Goal: Information Seeking & Learning: Learn about a topic

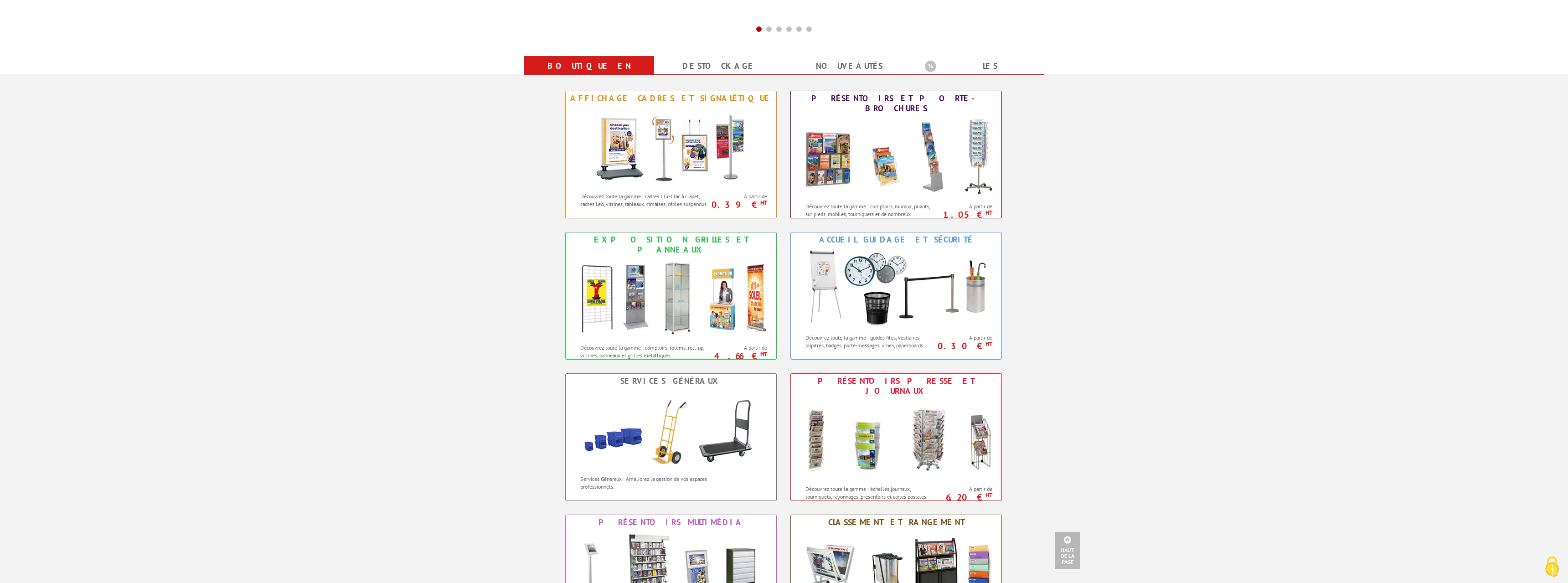
scroll to position [325, 0]
click at [830, 139] on img at bounding box center [896, 156] width 201 height 82
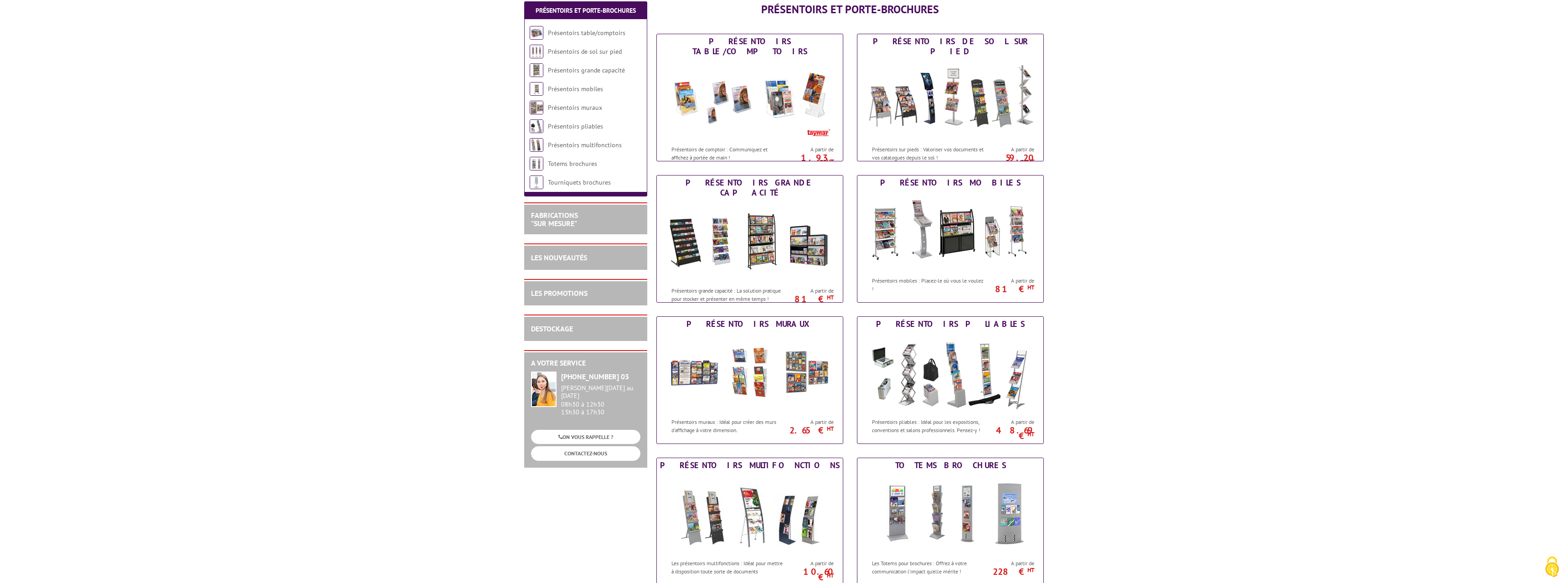
scroll to position [140, 0]
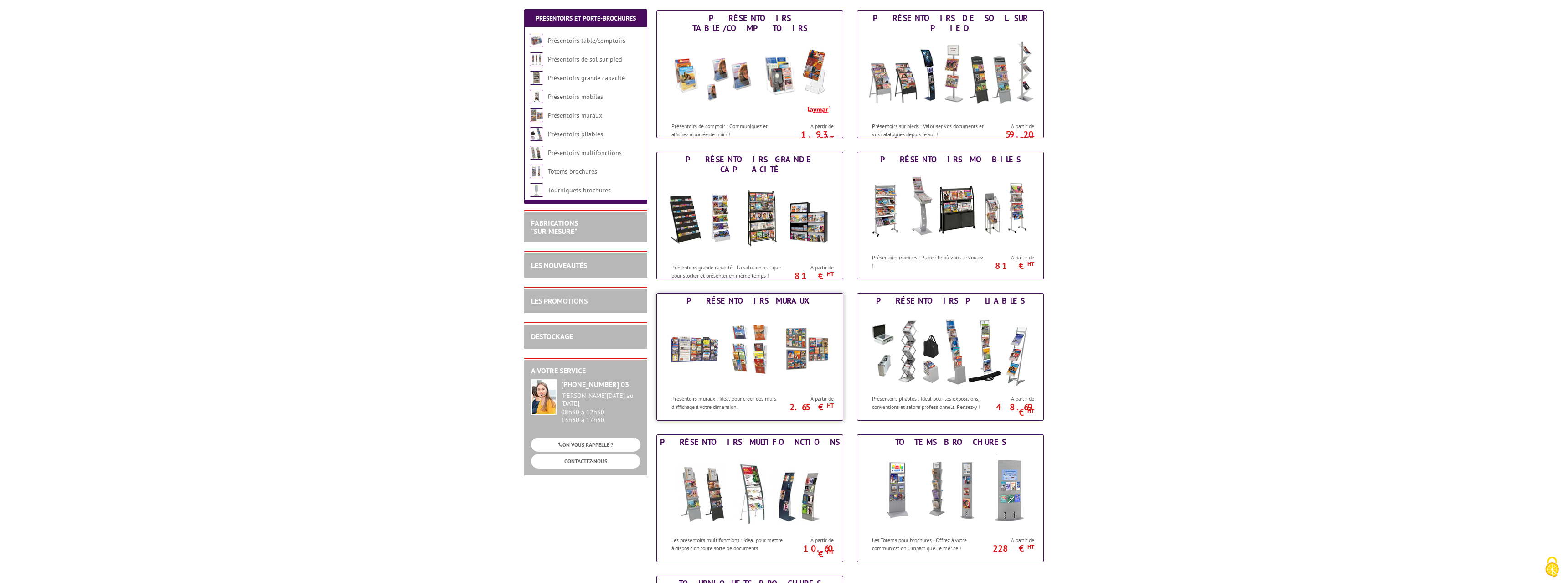
click at [695, 355] on img at bounding box center [750, 349] width 168 height 82
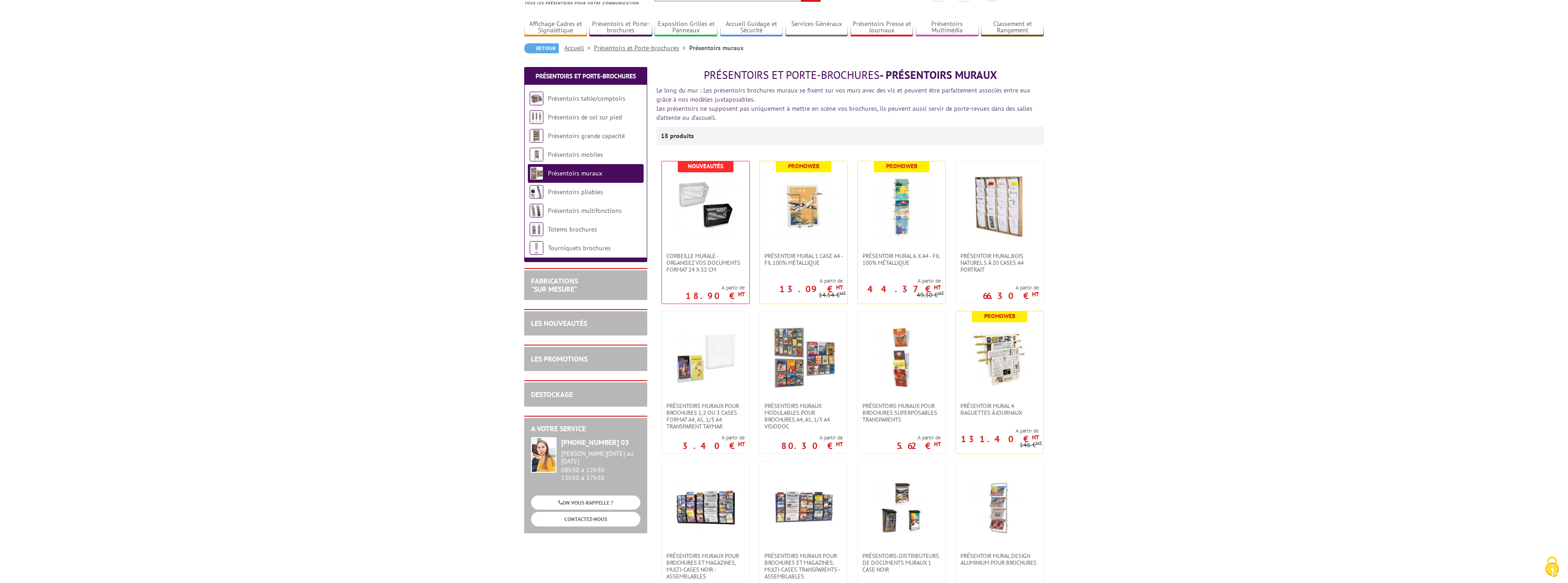
scroll to position [93, 0]
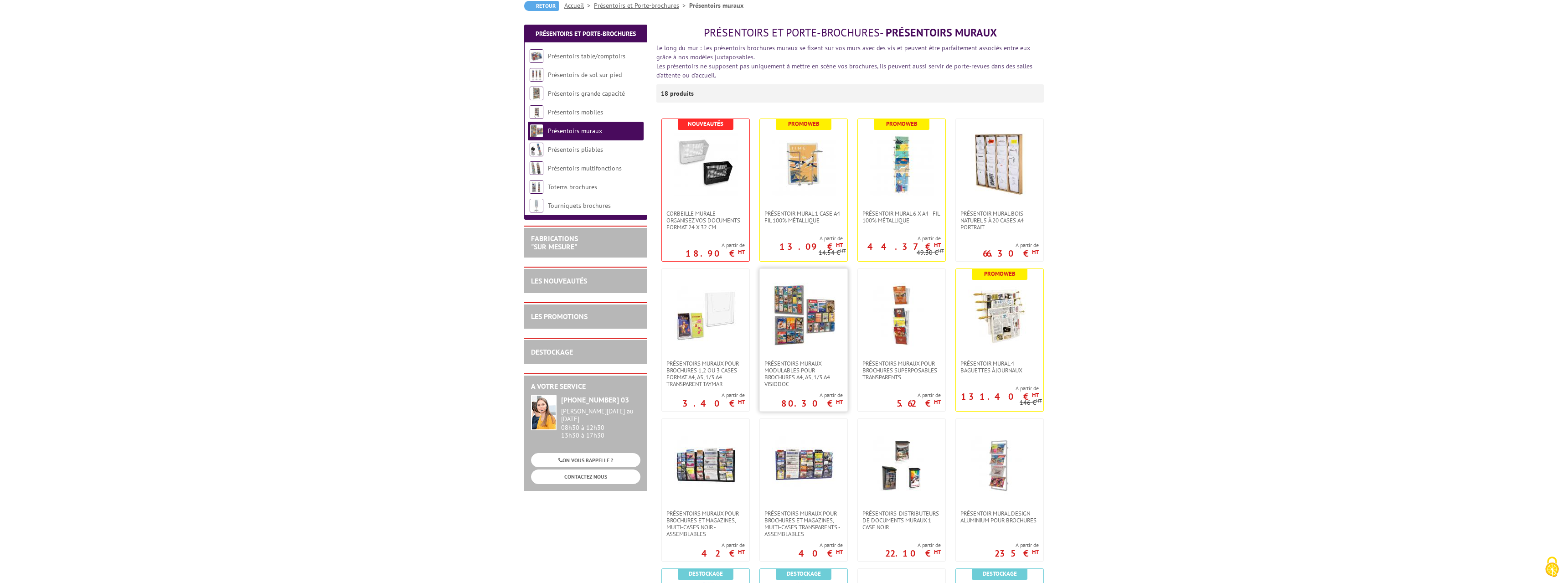
click at [786, 290] on img at bounding box center [803, 314] width 64 height 64
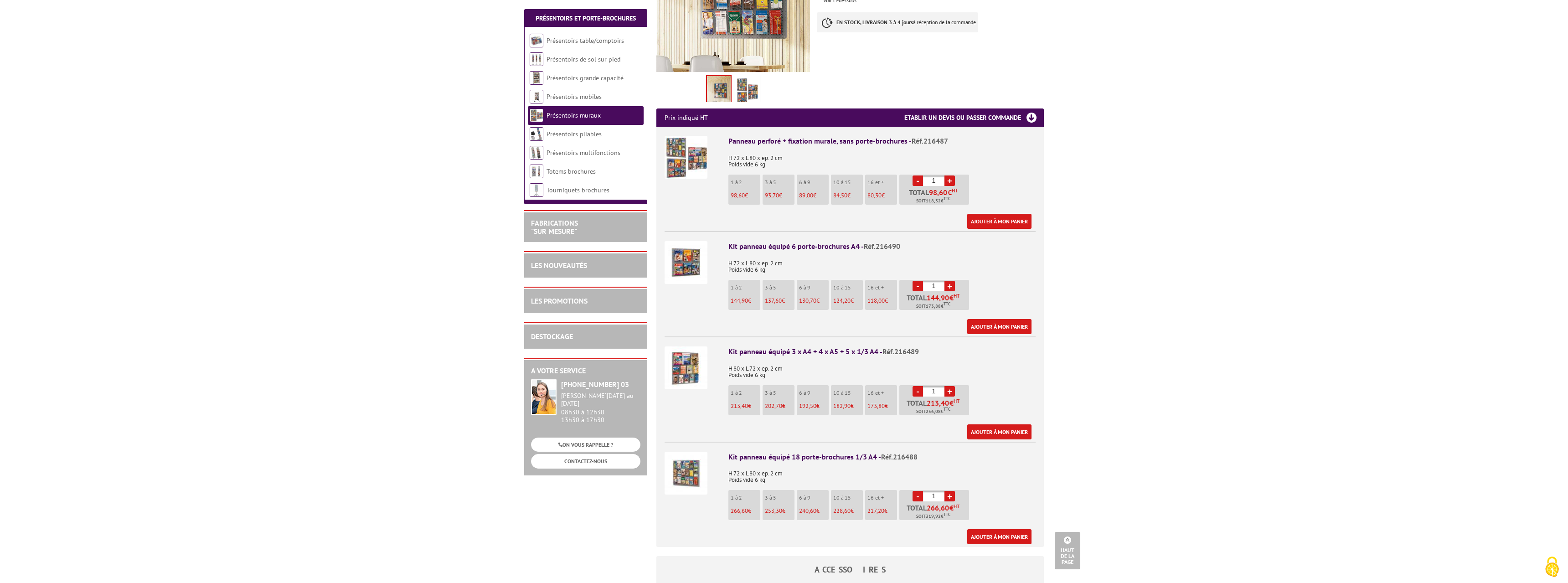
scroll to position [232, 0]
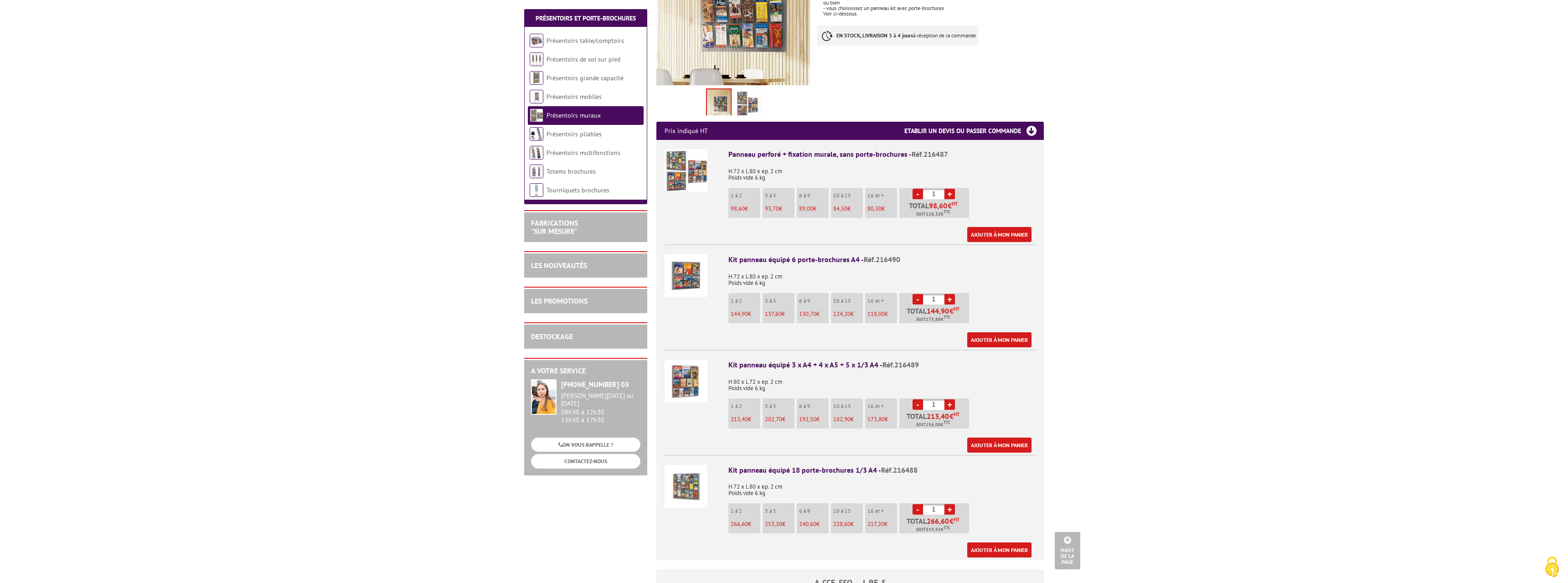
click at [689, 364] on img at bounding box center [686, 381] width 43 height 43
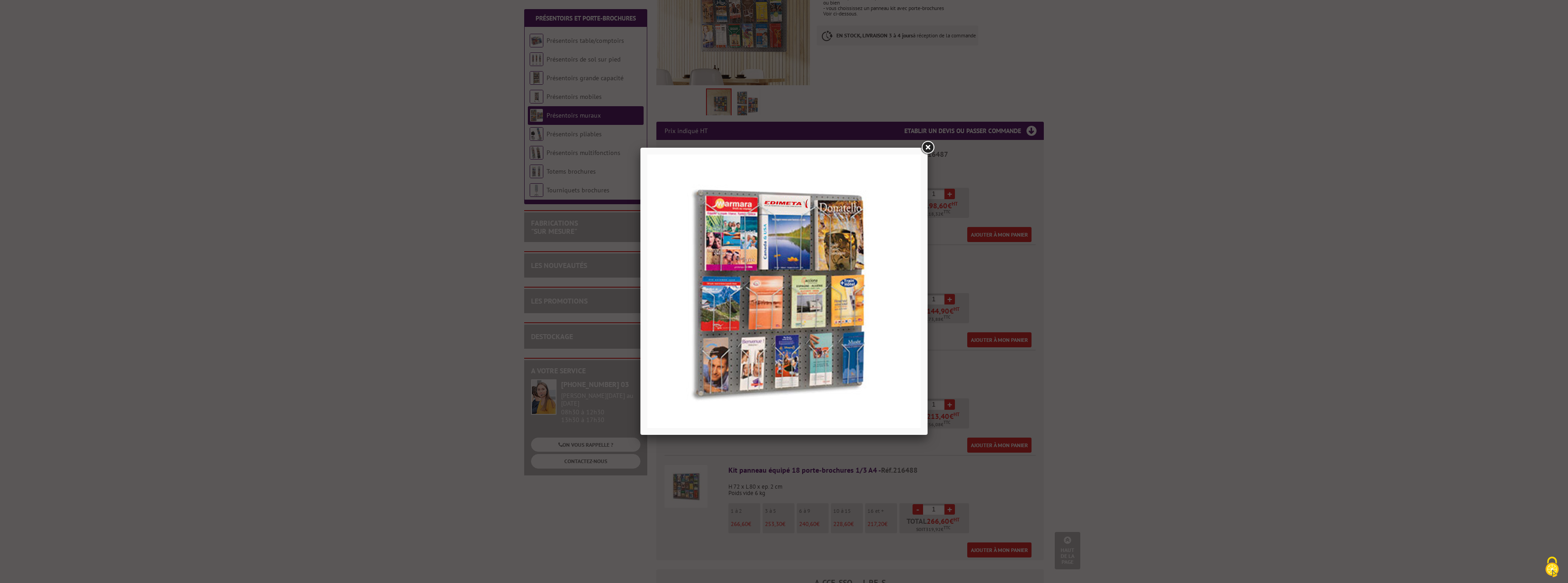
click at [927, 148] on link at bounding box center [928, 148] width 17 height 16
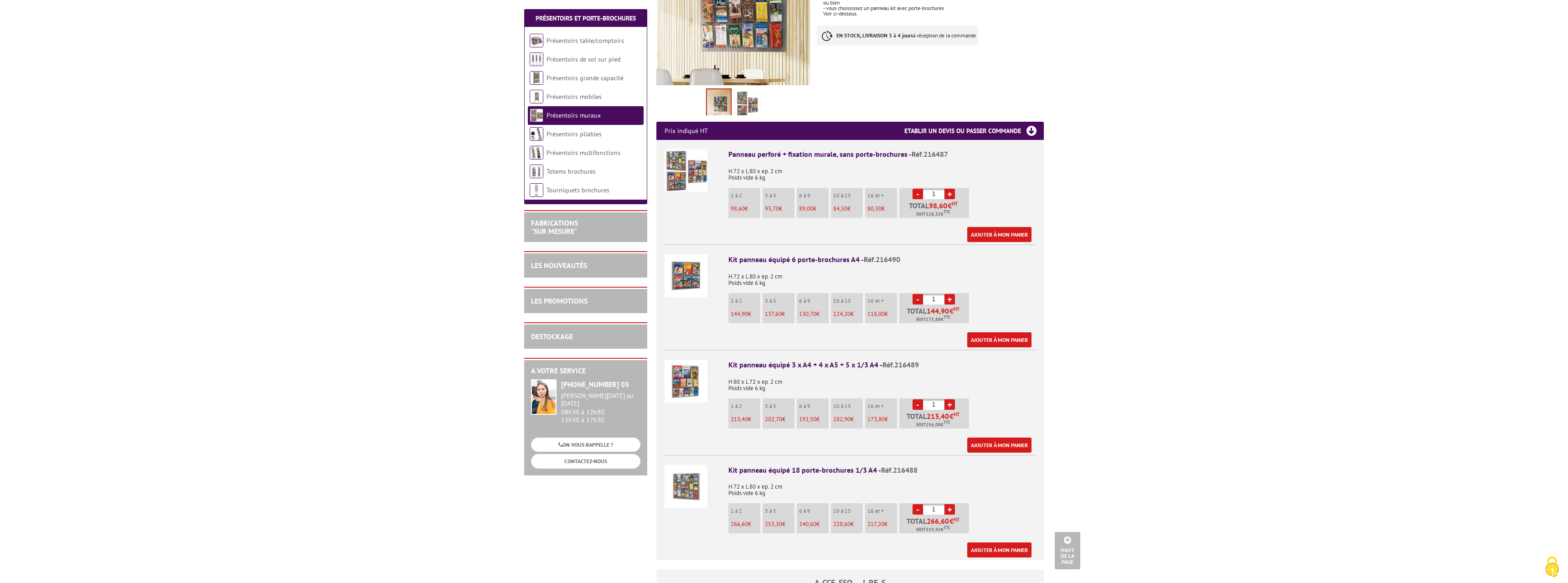
click at [679, 386] on img at bounding box center [686, 381] width 43 height 43
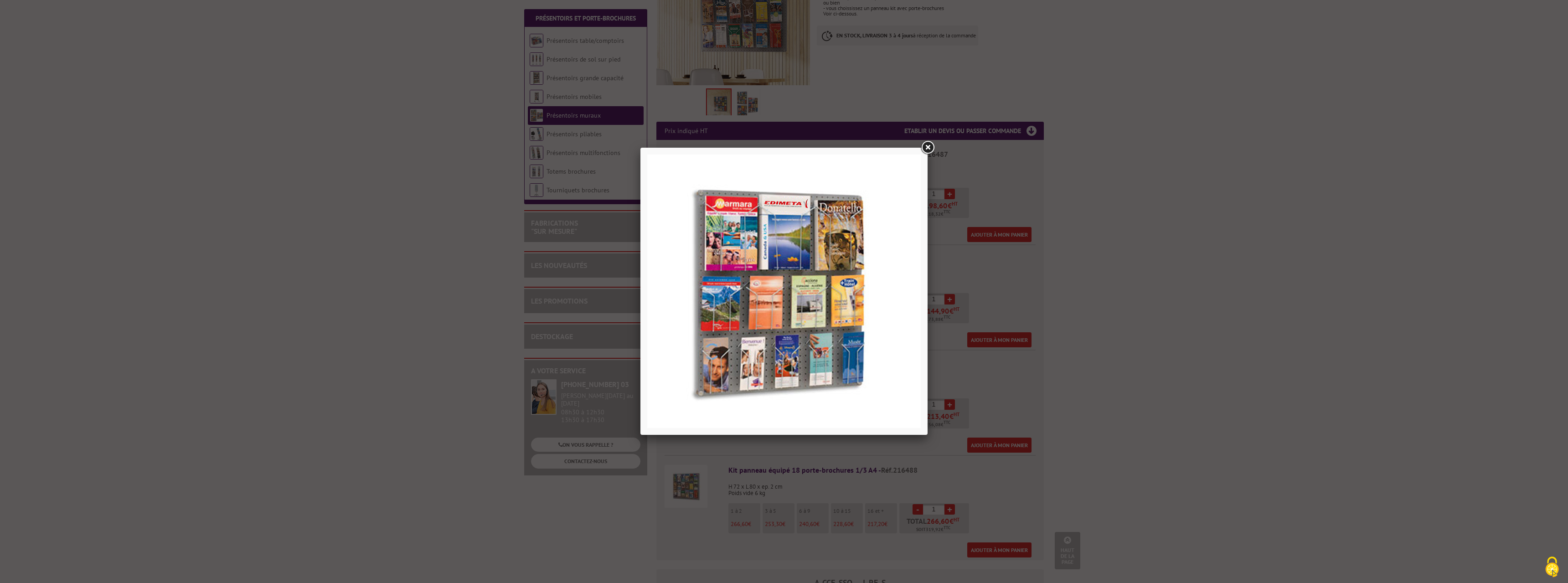
click at [929, 145] on link at bounding box center [928, 148] width 17 height 16
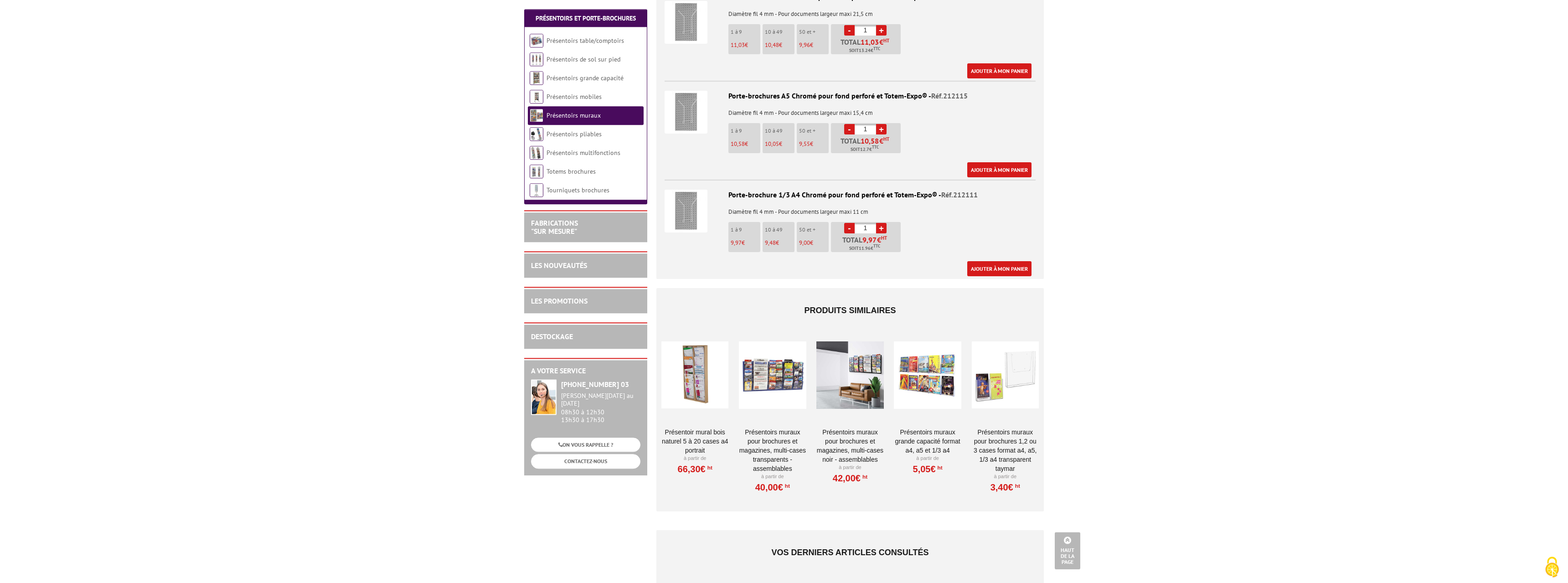
scroll to position [790, 0]
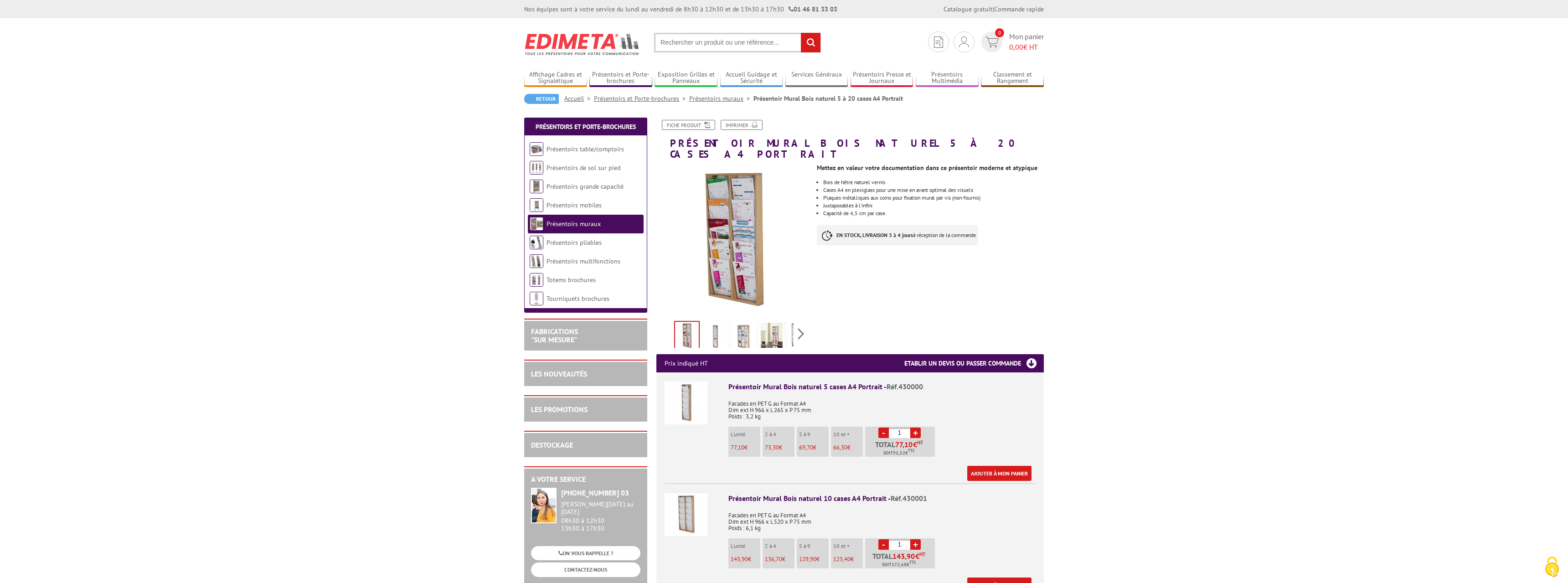
click at [719, 328] on img at bounding box center [715, 336] width 22 height 28
click at [742, 328] on img at bounding box center [743, 336] width 22 height 28
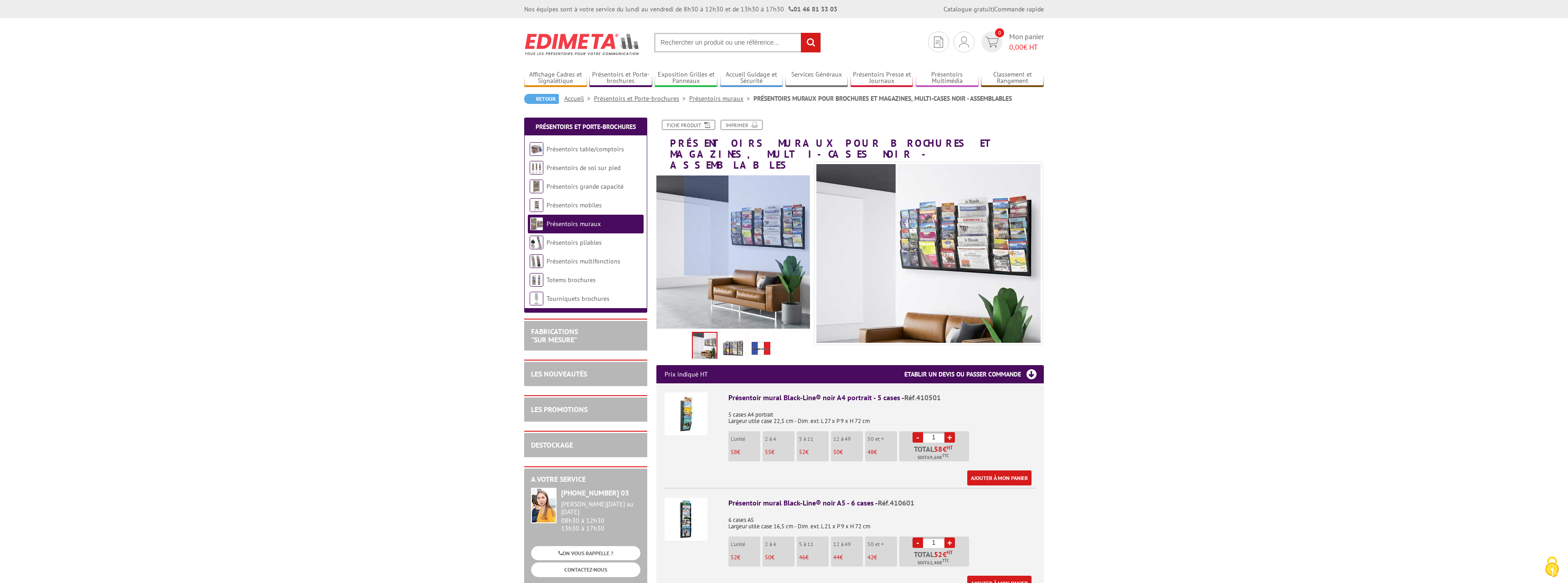
click at [781, 226] on div at bounding box center [747, 226] width 126 height 100
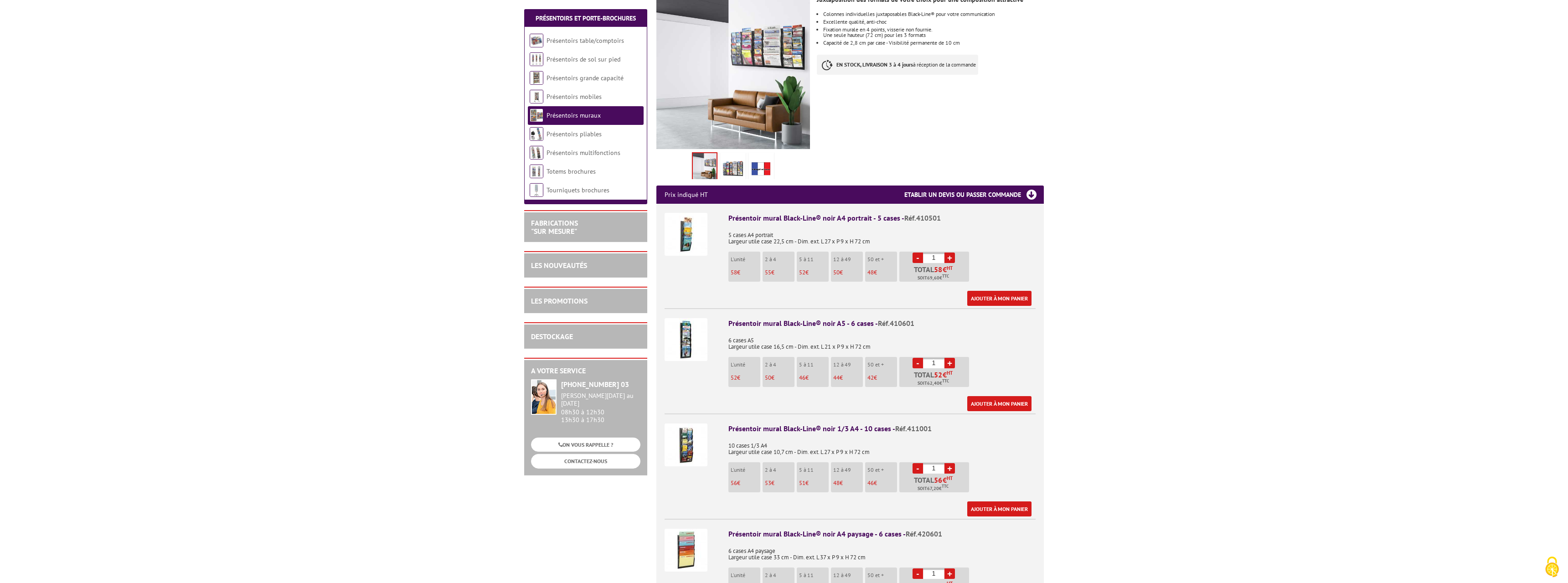
scroll to position [186, 0]
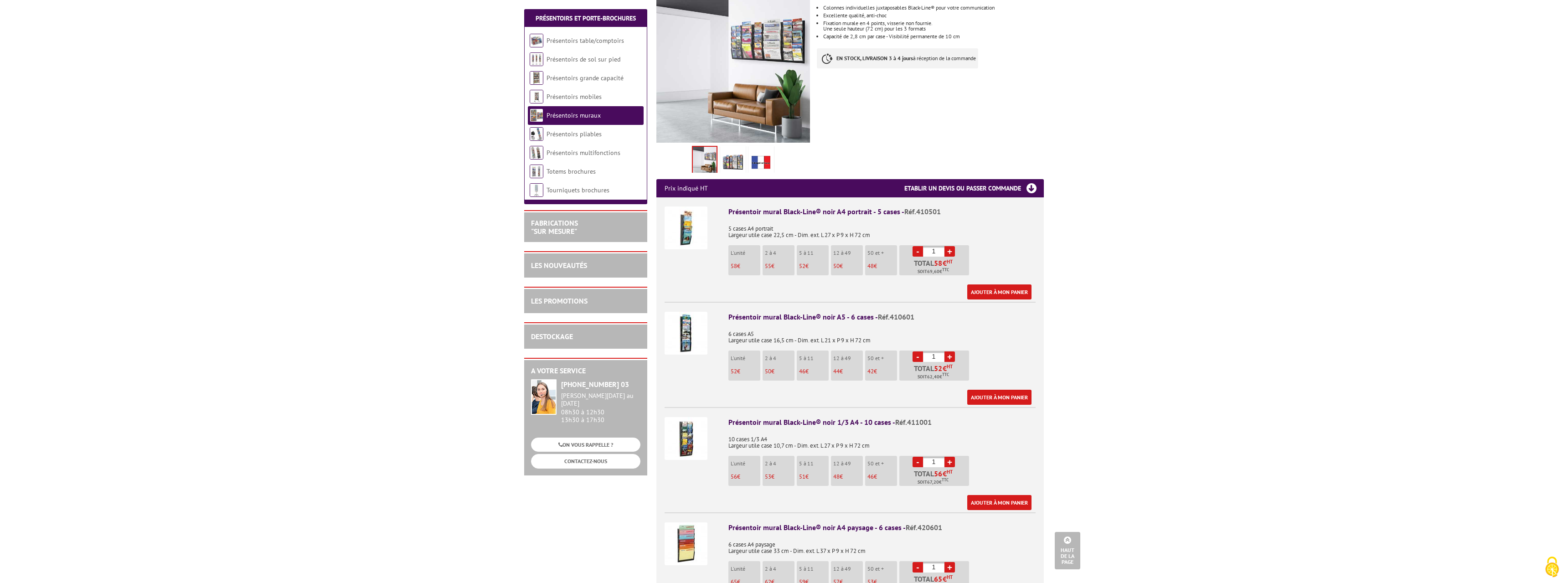
click at [689, 432] on img at bounding box center [686, 439] width 43 height 43
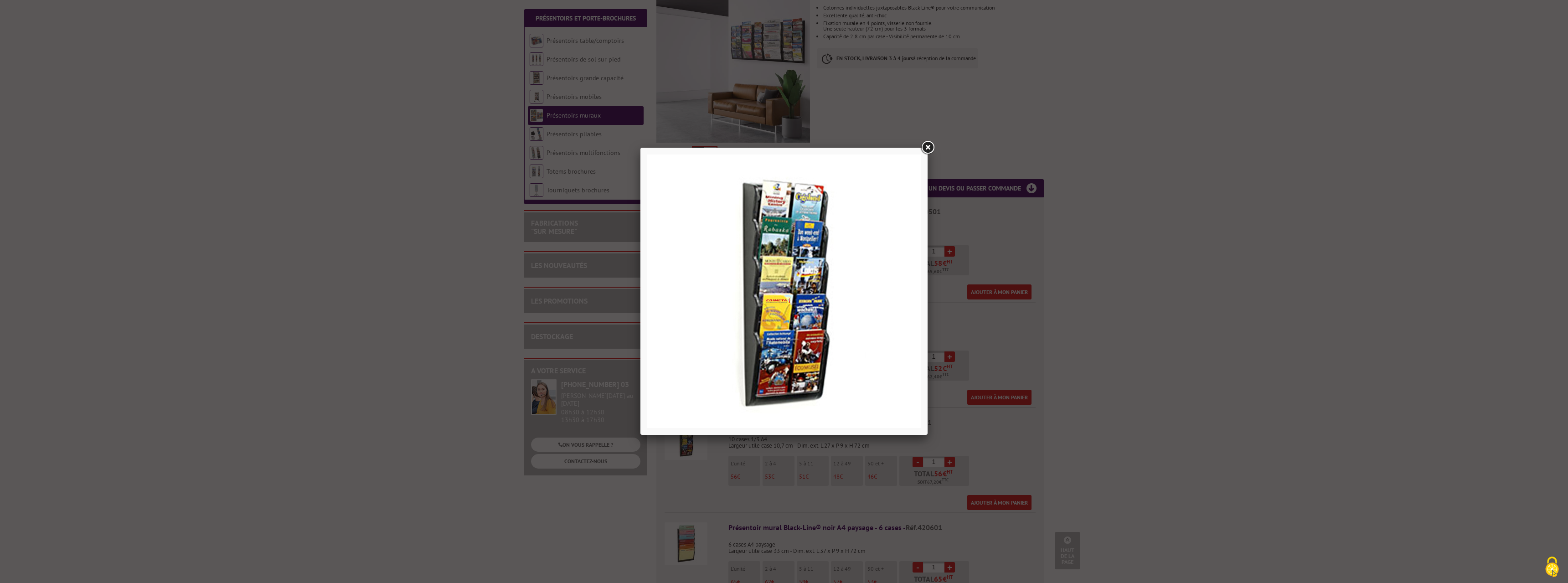
click at [929, 147] on link at bounding box center [928, 148] width 17 height 16
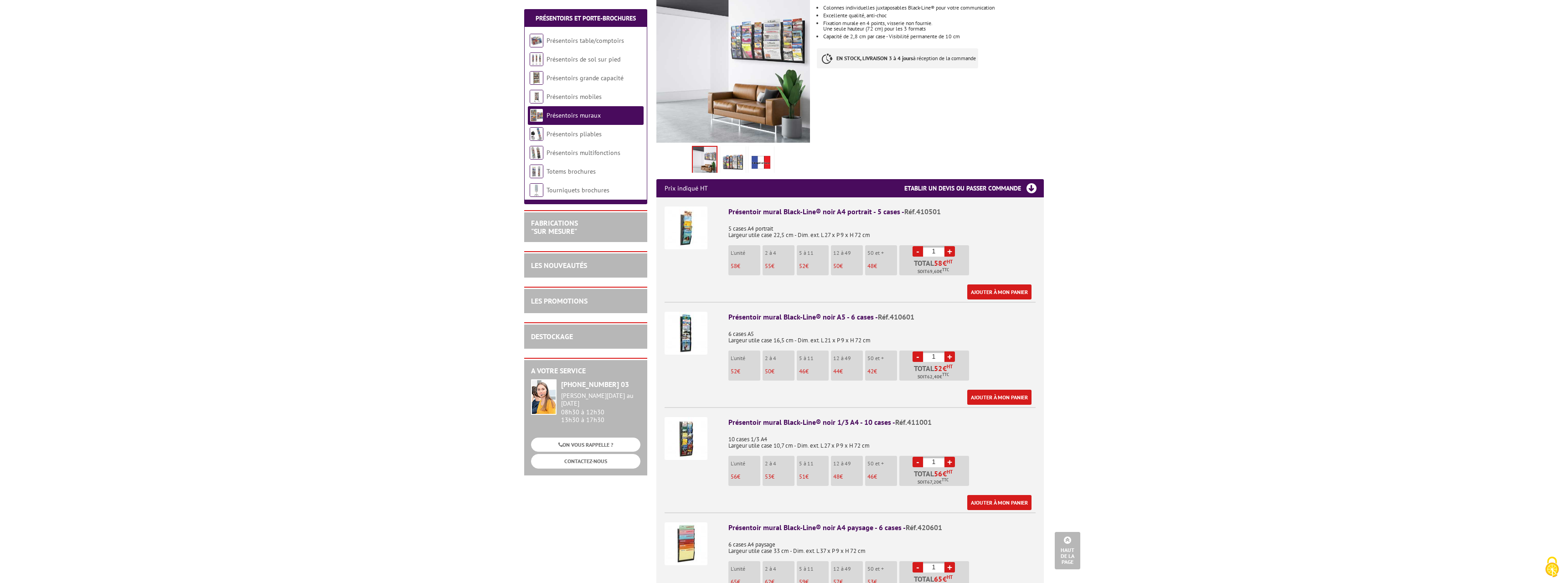
click at [688, 422] on img at bounding box center [686, 439] width 43 height 43
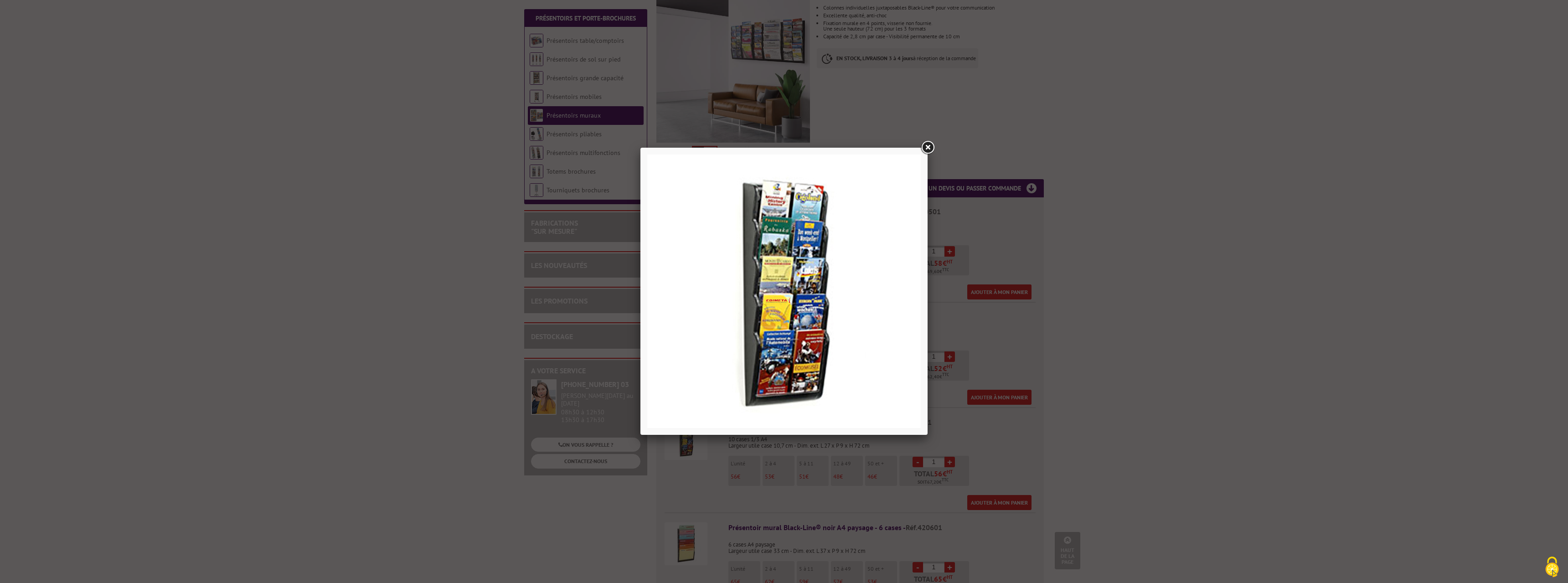
drag, startPoint x: 928, startPoint y: 147, endPoint x: 933, endPoint y: 155, distance: 9.4
click at [928, 146] on link at bounding box center [928, 148] width 17 height 16
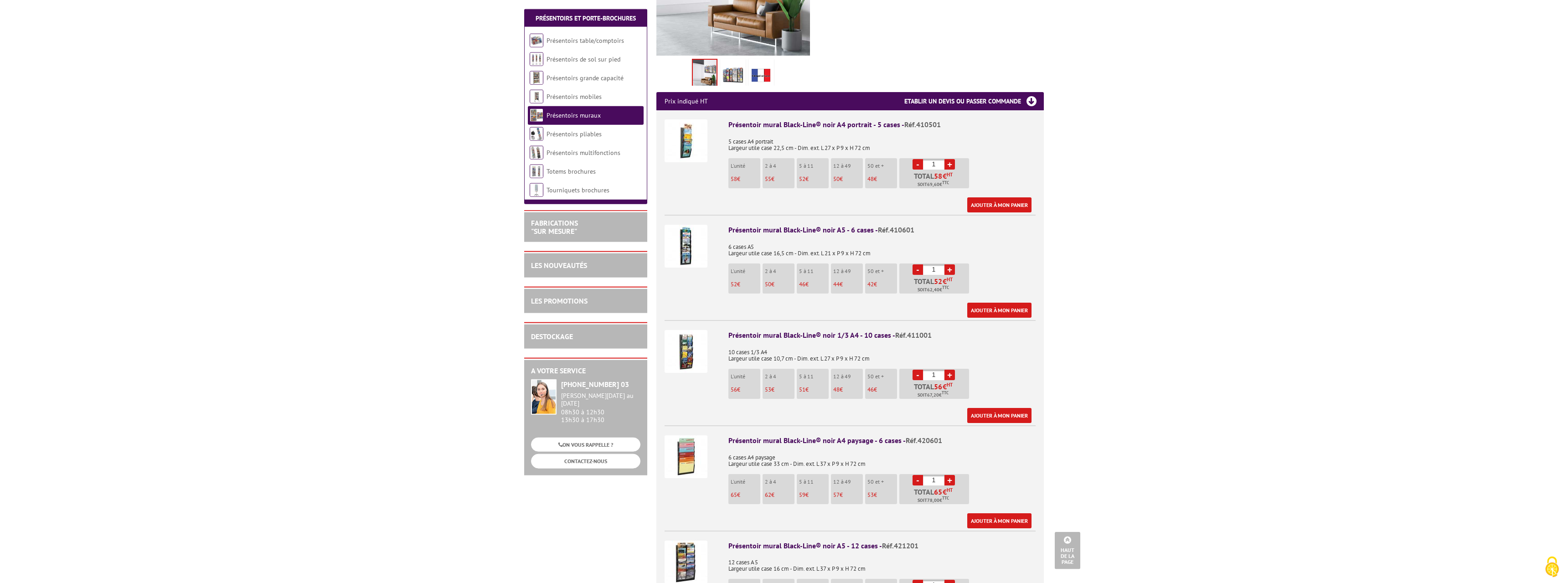
scroll to position [279, 0]
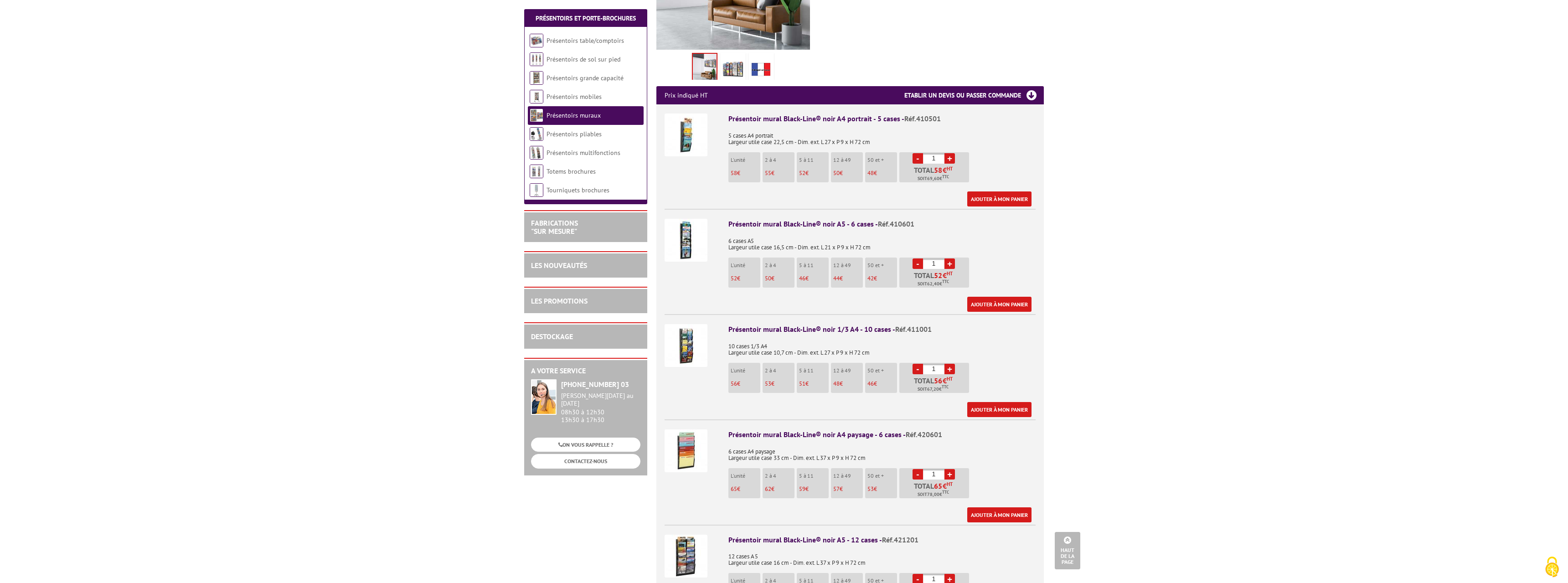
click at [682, 245] on img at bounding box center [686, 240] width 43 height 43
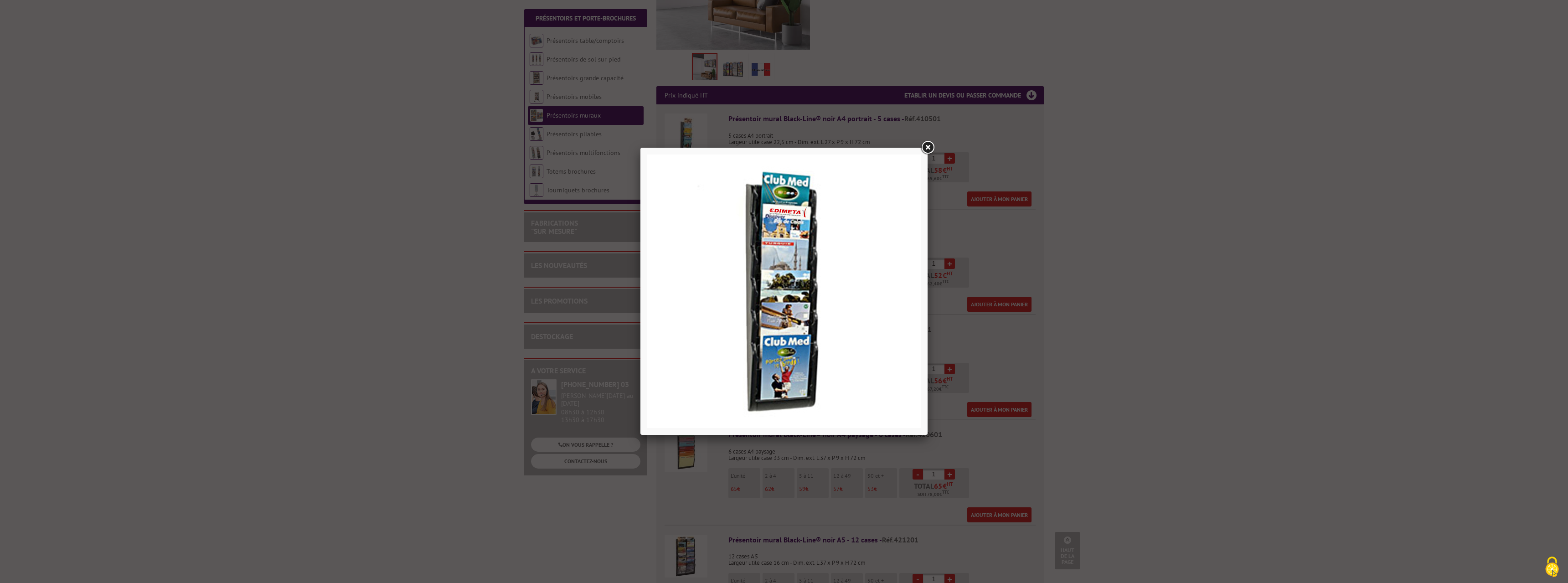
click at [925, 146] on link at bounding box center [928, 148] width 17 height 16
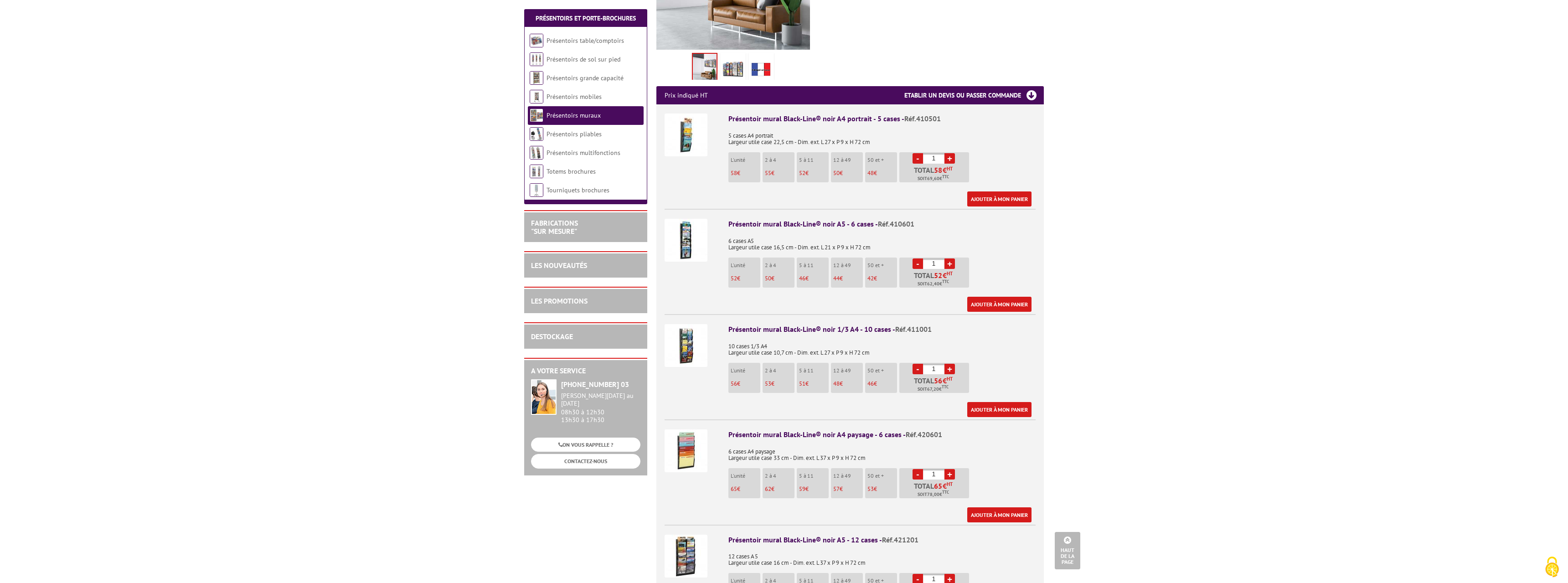
click at [693, 139] on img at bounding box center [686, 135] width 43 height 43
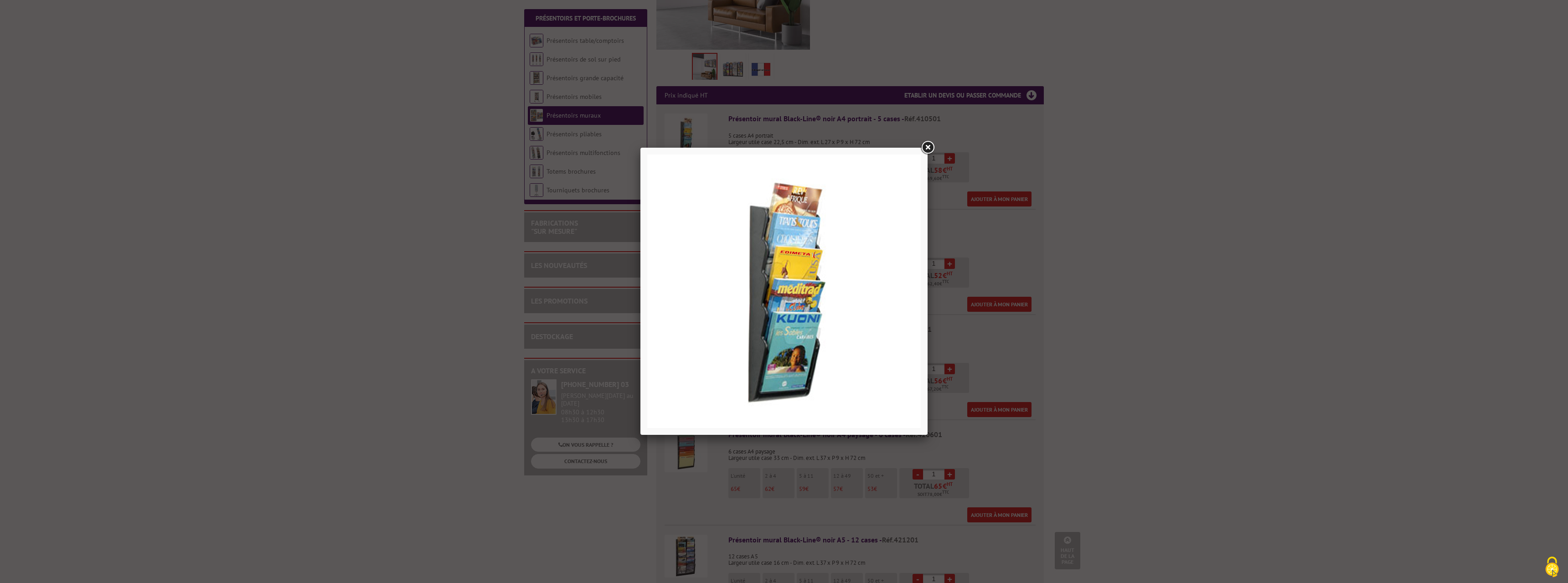
click at [930, 148] on link at bounding box center [928, 148] width 17 height 16
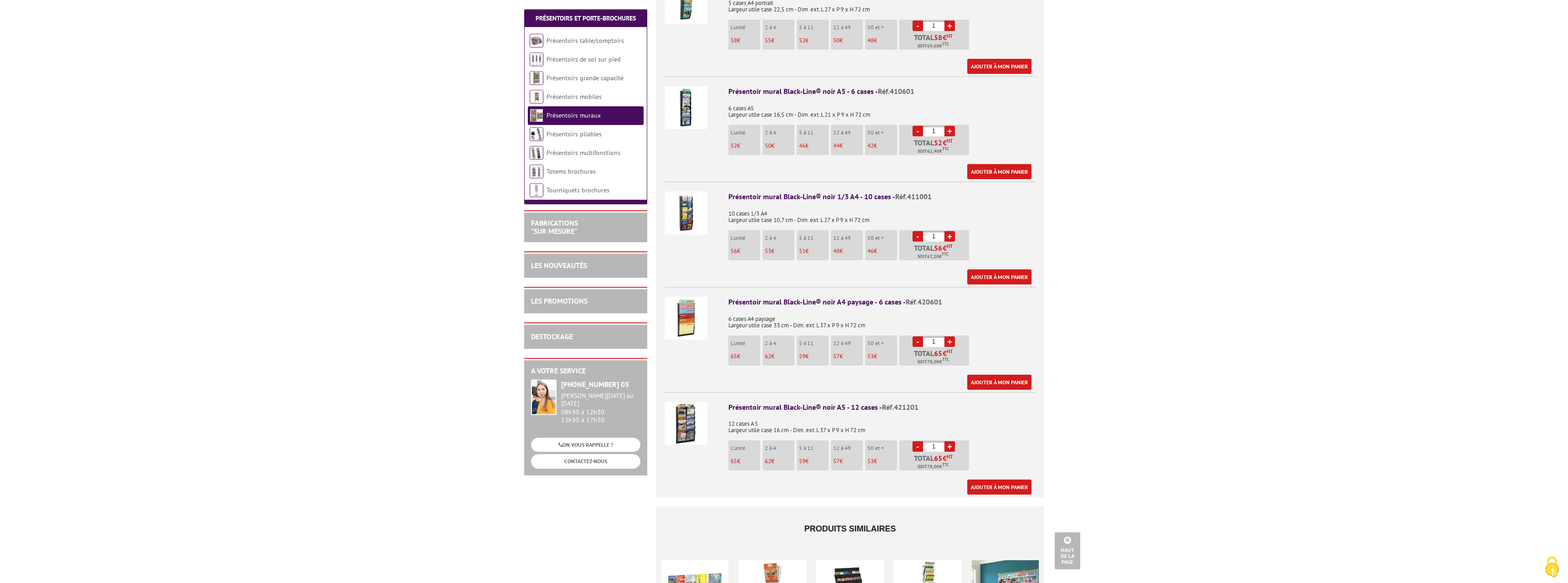
scroll to position [419, 0]
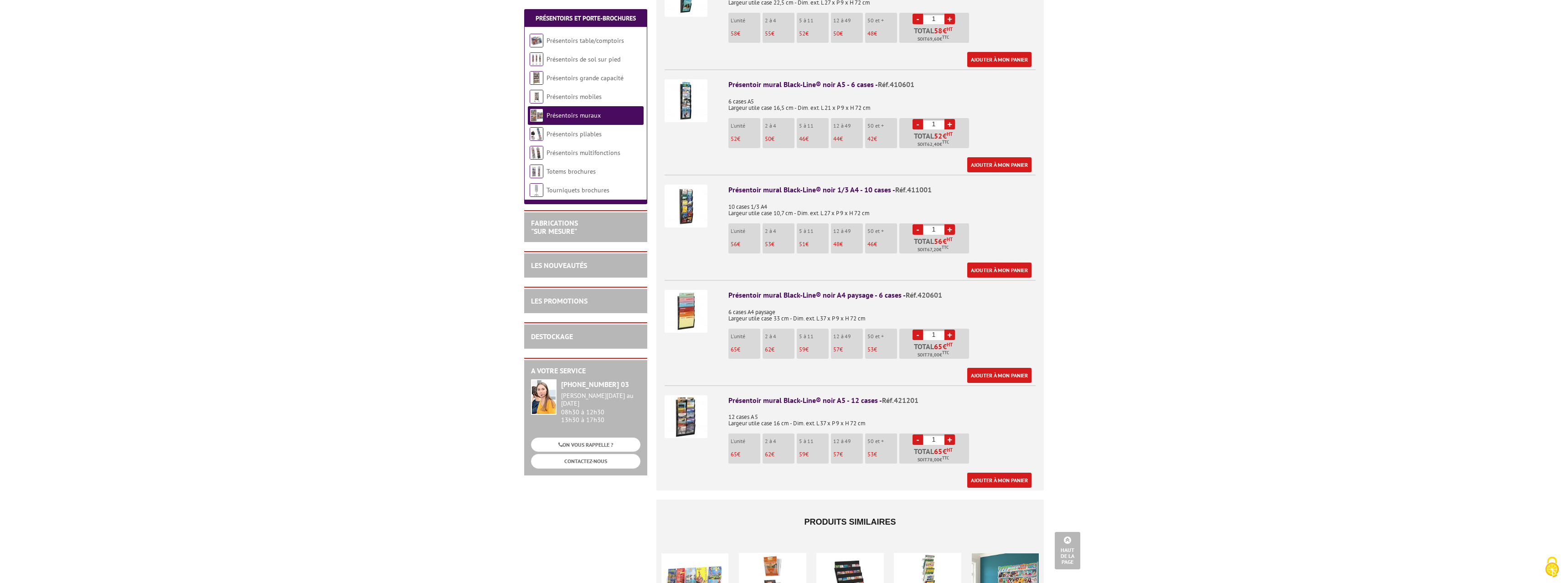
click at [692, 404] on img at bounding box center [686, 417] width 43 height 43
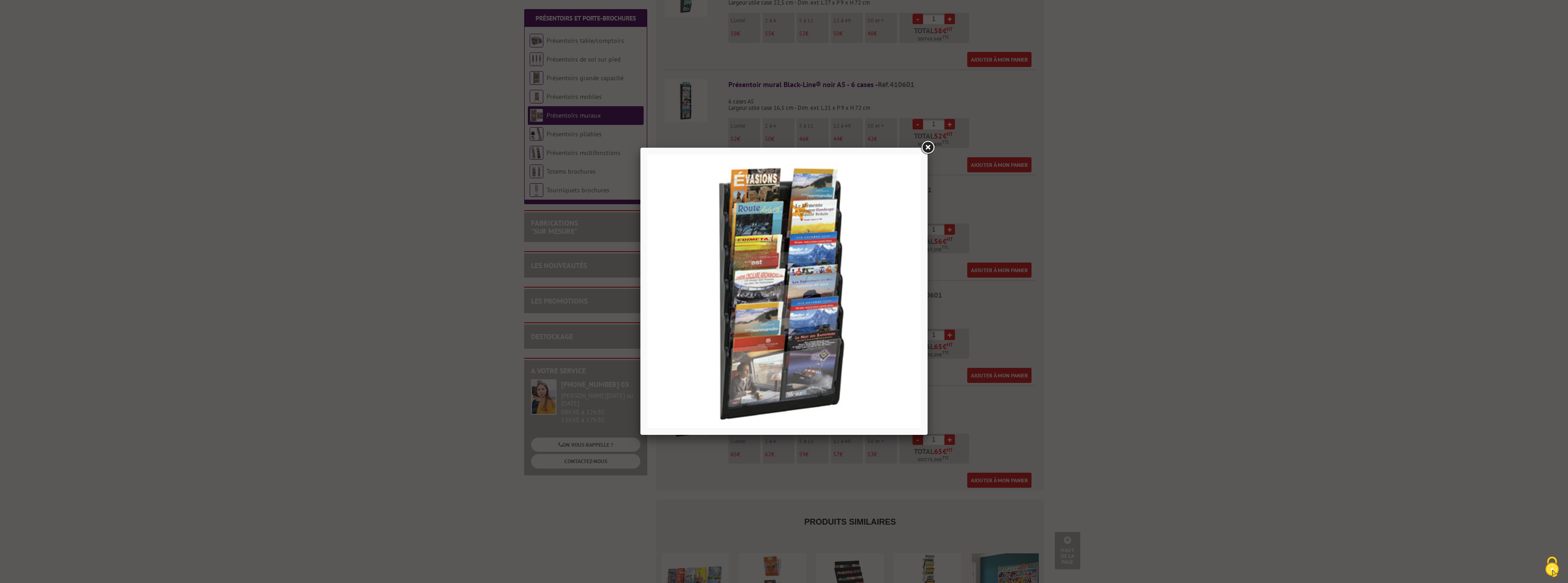
click at [925, 146] on link at bounding box center [928, 148] width 17 height 16
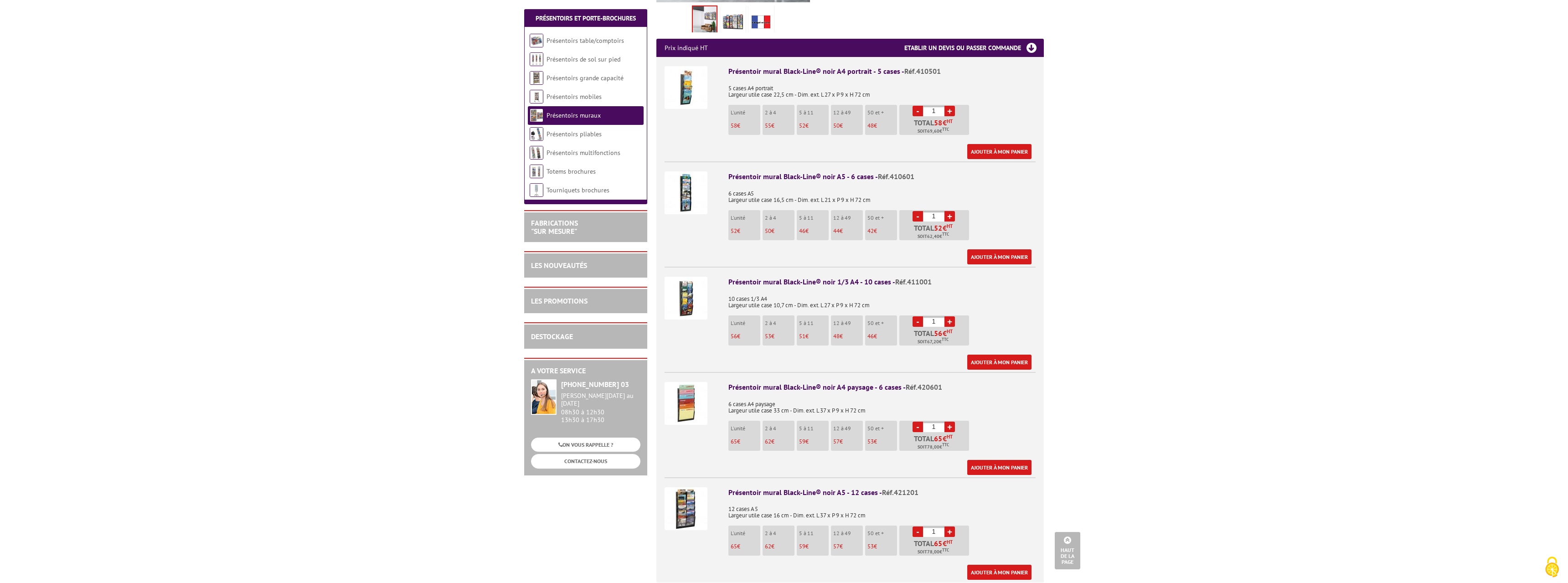
scroll to position [325, 0]
click at [690, 297] on img at bounding box center [686, 299] width 43 height 43
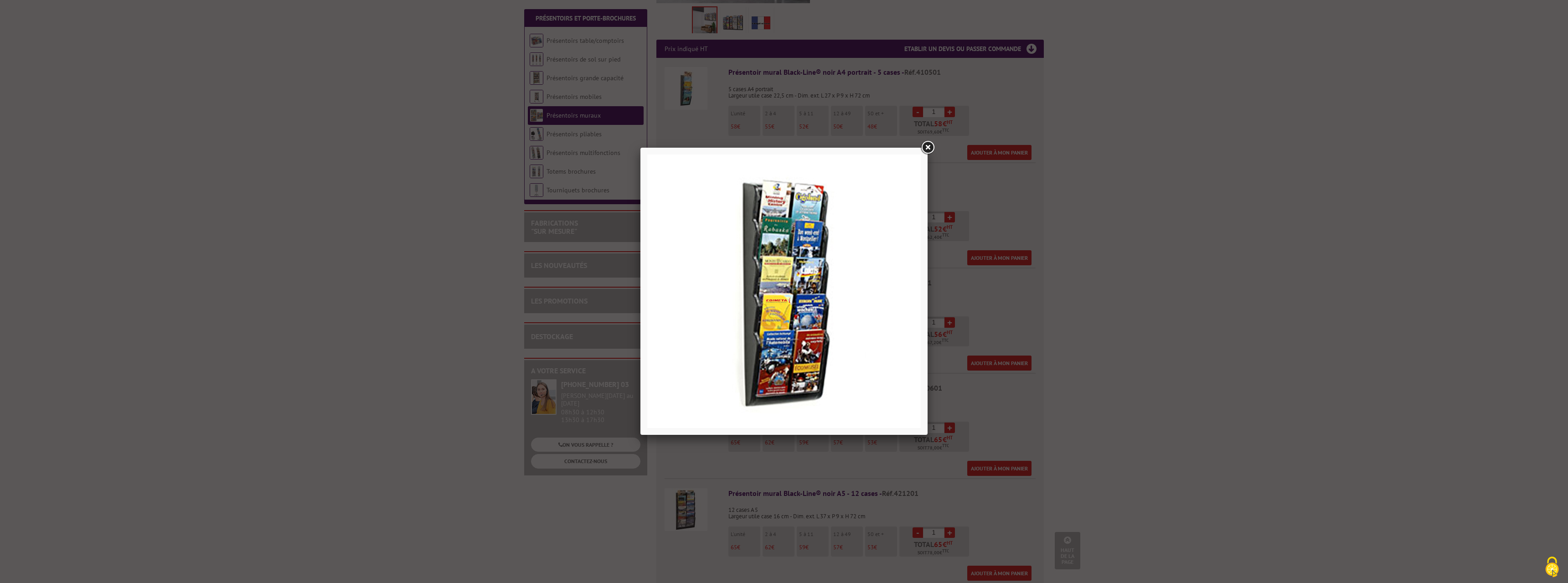
click at [927, 144] on link at bounding box center [928, 148] width 17 height 16
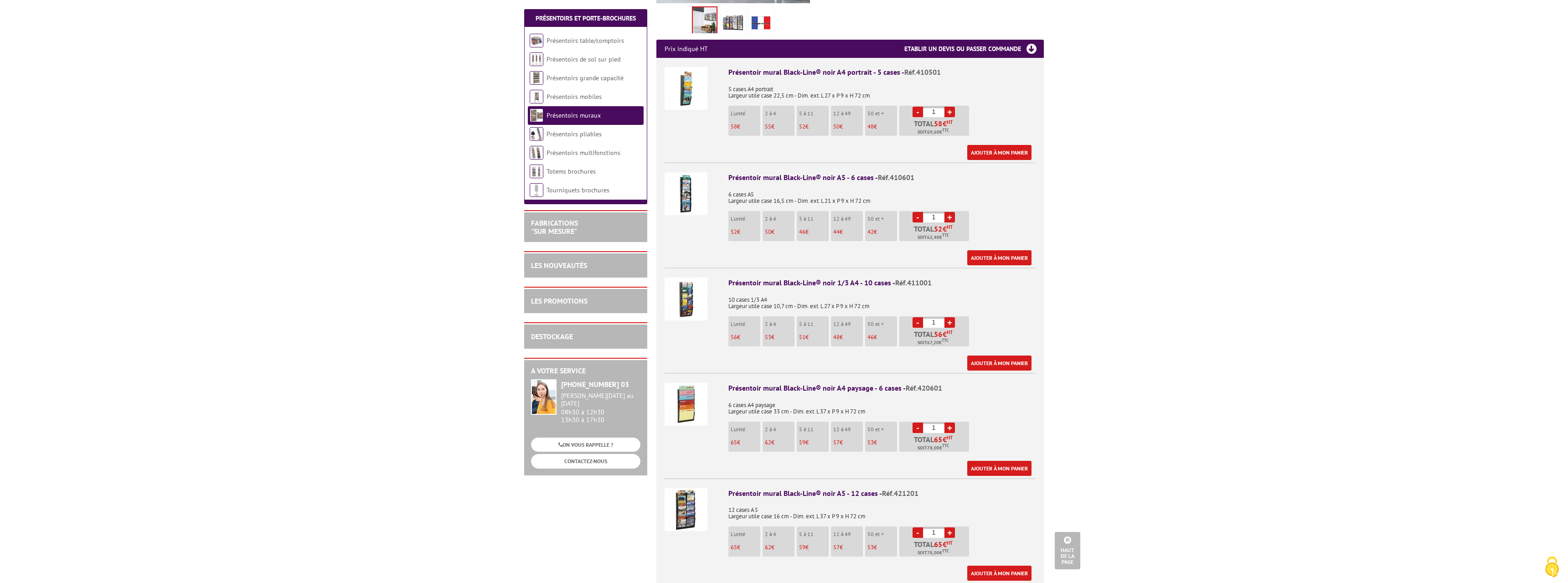
click at [695, 278] on img at bounding box center [686, 299] width 43 height 43
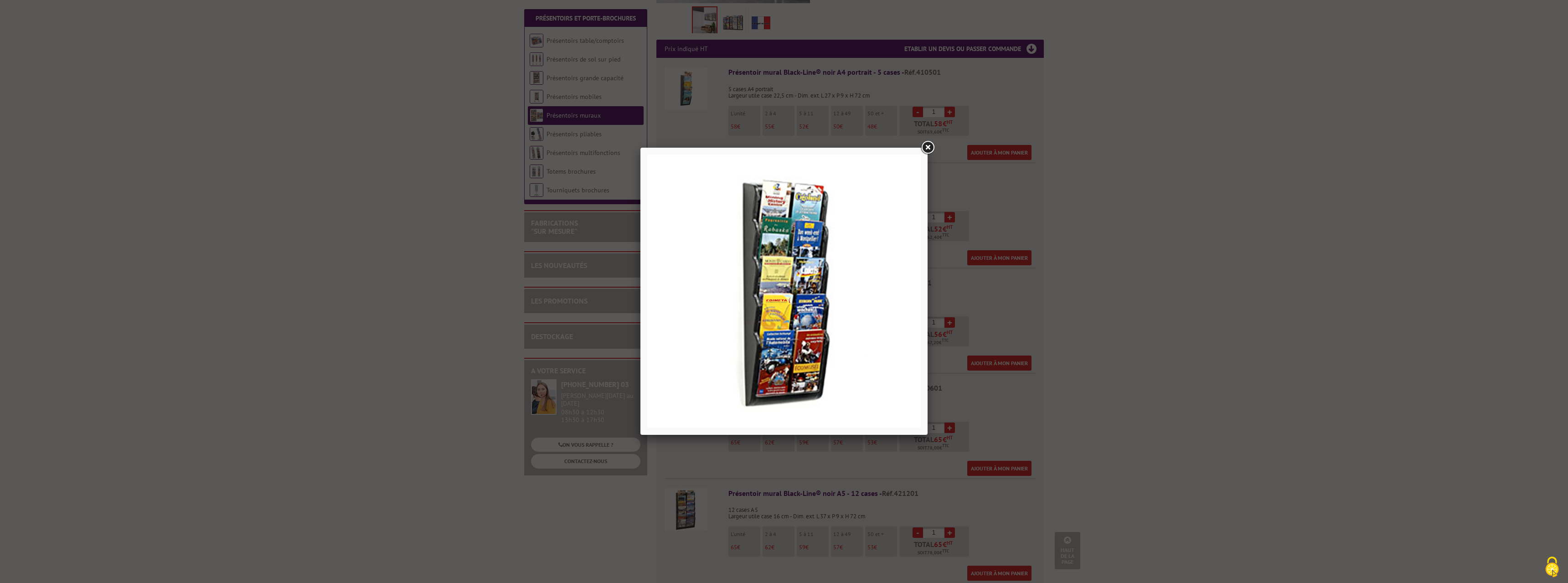
click at [928, 144] on link at bounding box center [928, 148] width 17 height 16
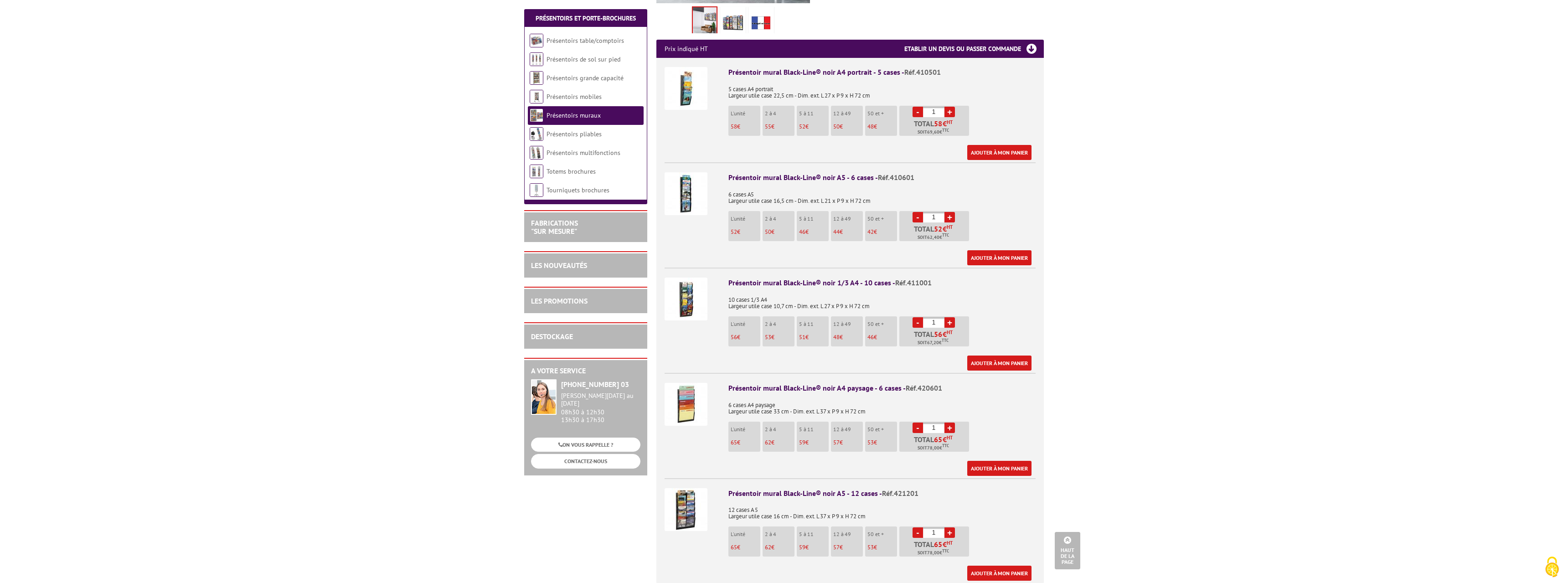
click at [682, 498] on img at bounding box center [686, 509] width 43 height 43
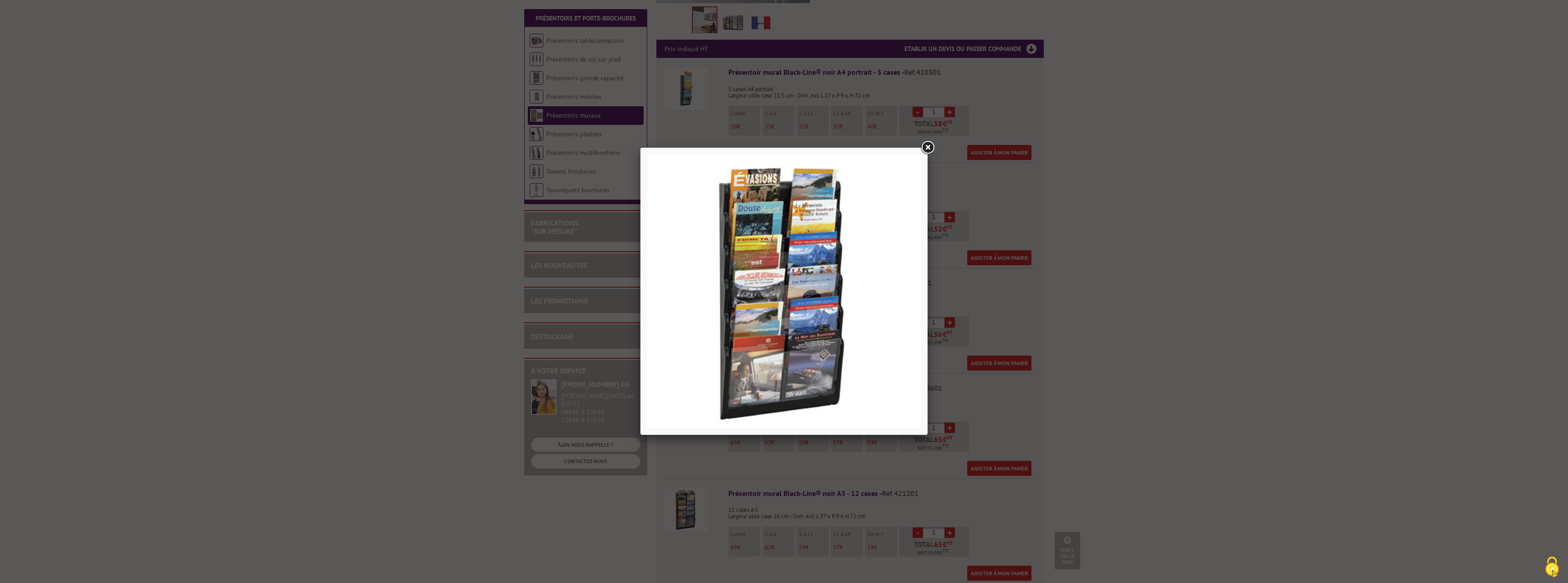
click at [927, 146] on link at bounding box center [928, 148] width 17 height 16
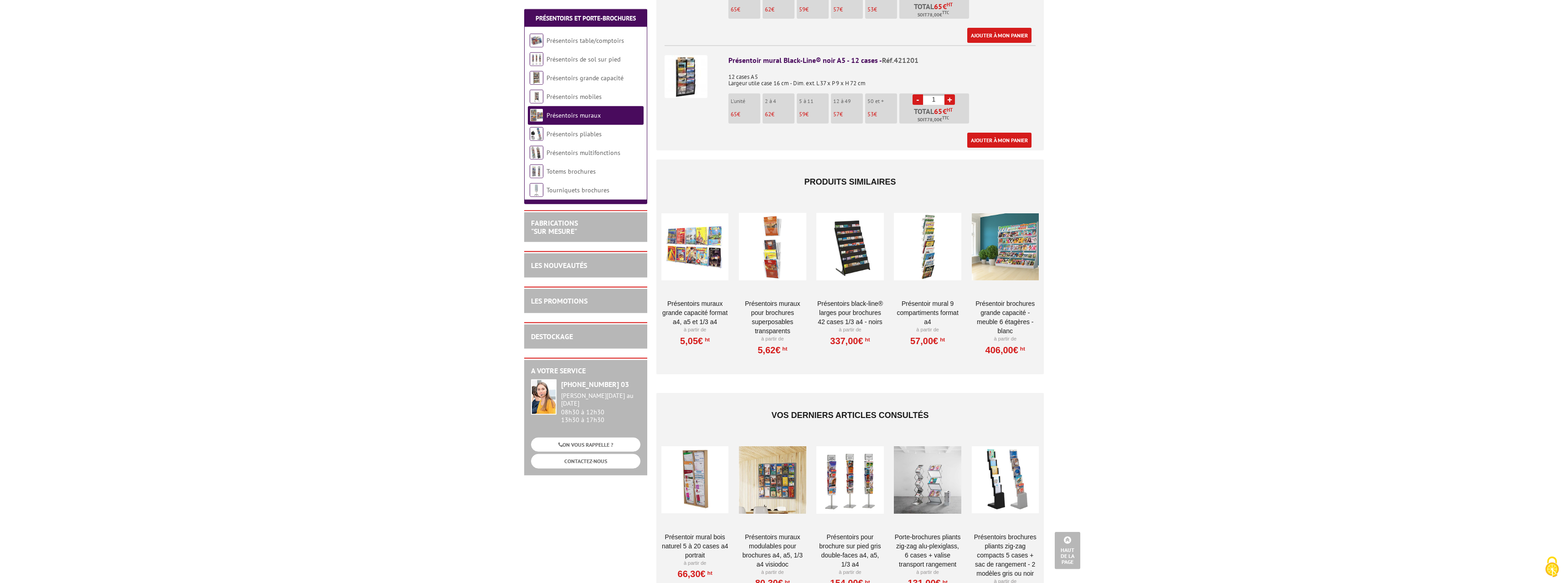
scroll to position [744, 0]
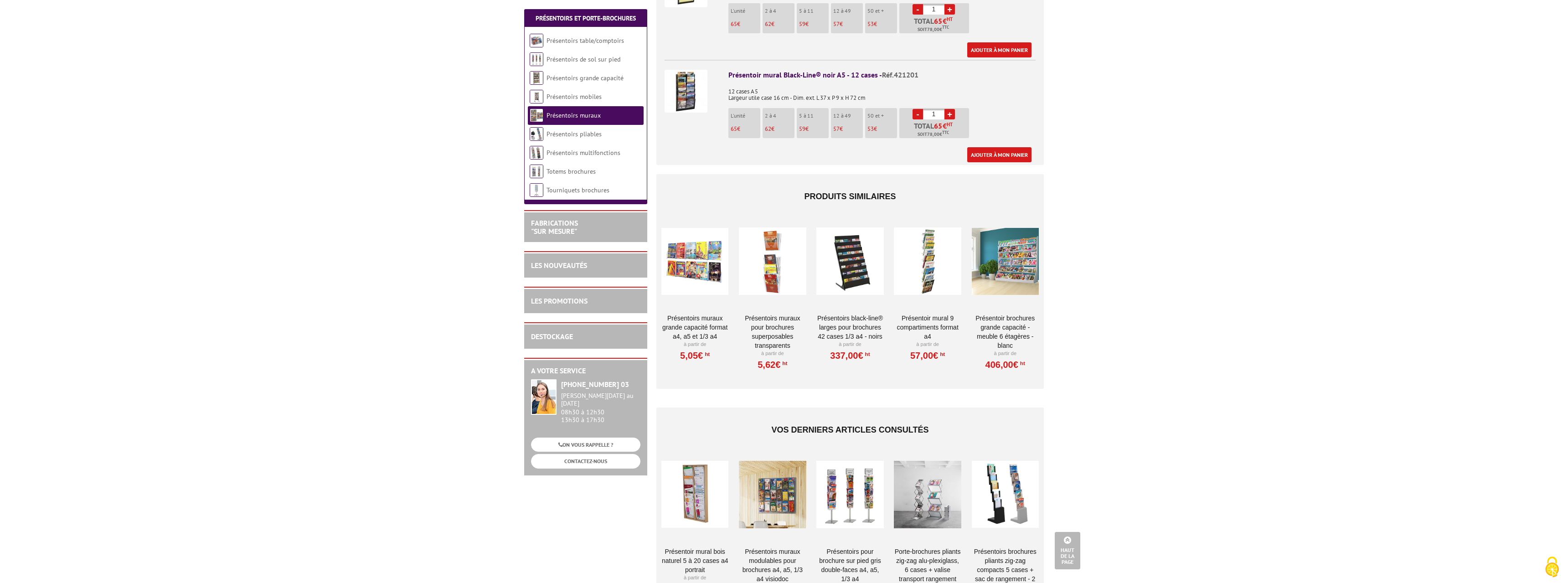
click at [783, 263] on div at bounding box center [772, 261] width 67 height 91
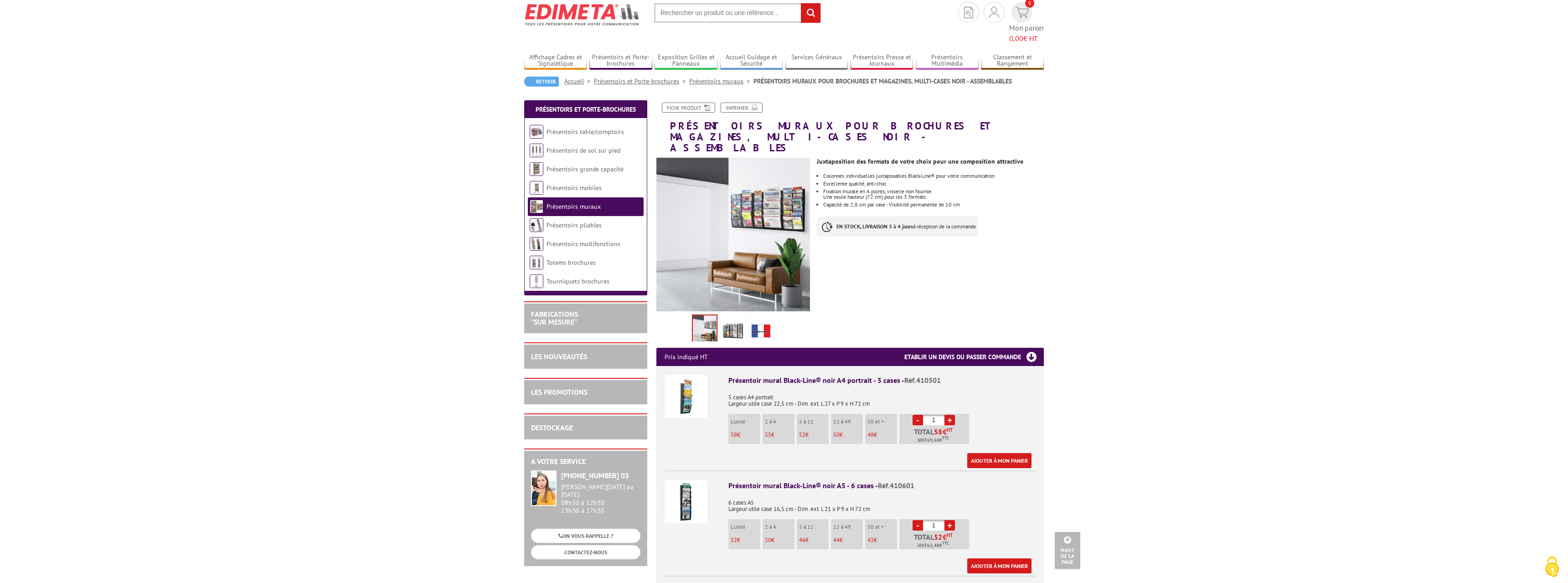
scroll to position [28, 0]
